Goal: Task Accomplishment & Management: Manage account settings

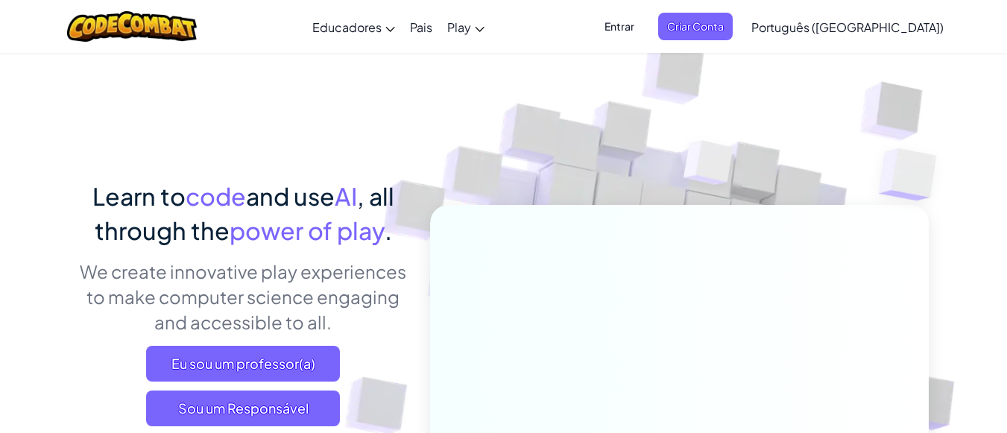
click at [873, 31] on span "Português ([GEOGRAPHIC_DATA])" at bounding box center [848, 27] width 192 height 16
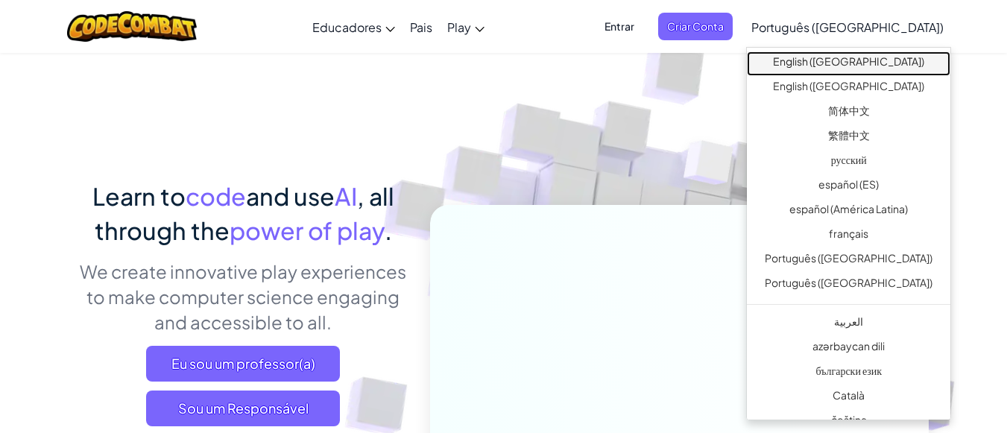
click at [846, 63] on link "English ([GEOGRAPHIC_DATA])" at bounding box center [849, 63] width 204 height 25
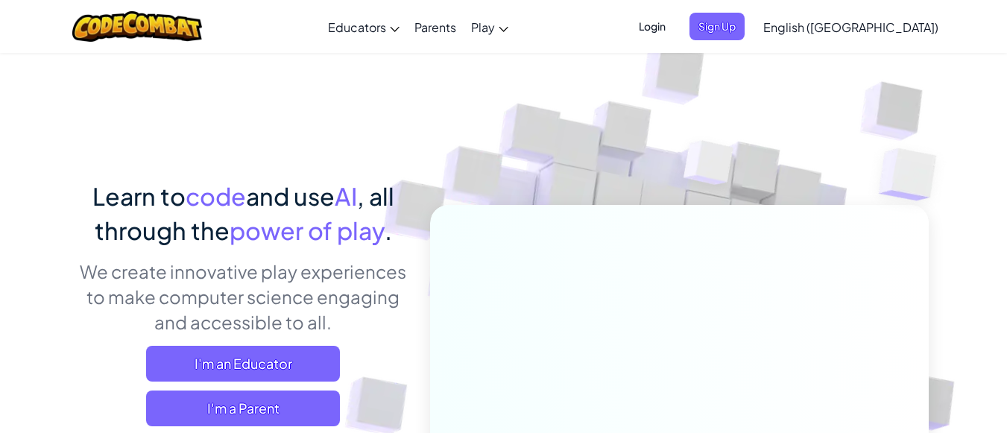
click at [675, 26] on span "Login" at bounding box center [652, 27] width 45 height 28
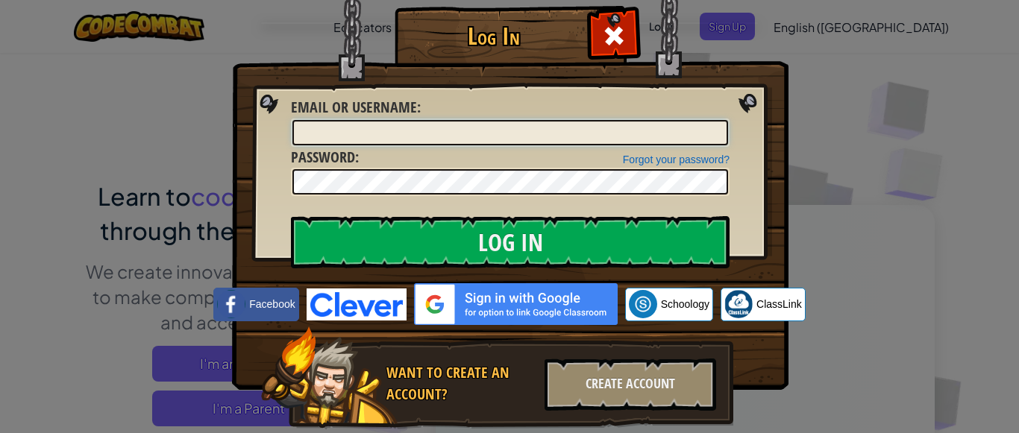
type input "[EMAIL_ADDRESS][DOMAIN_NAME]"
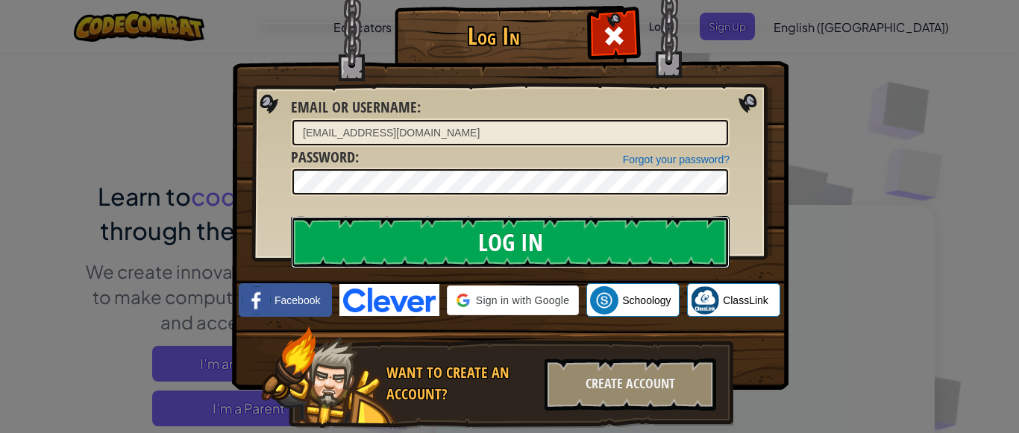
click at [418, 245] on input "Log In" at bounding box center [510, 242] width 438 height 52
